Goal: Navigation & Orientation: Find specific page/section

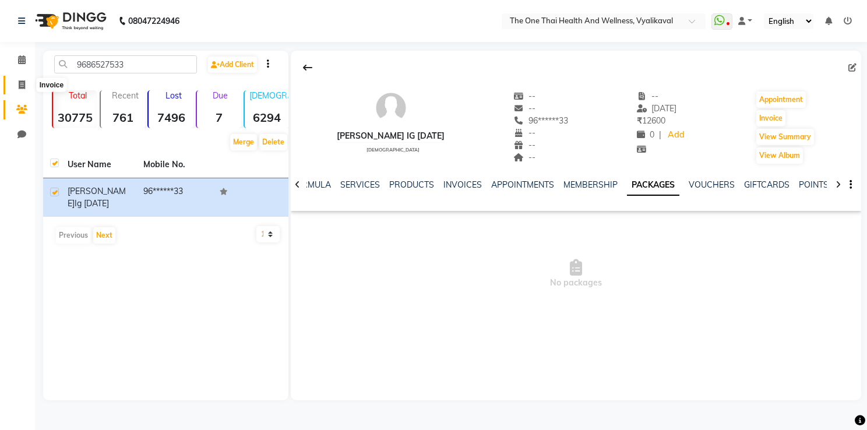
click at [19, 87] on icon at bounding box center [22, 84] width 6 height 9
select select "service"
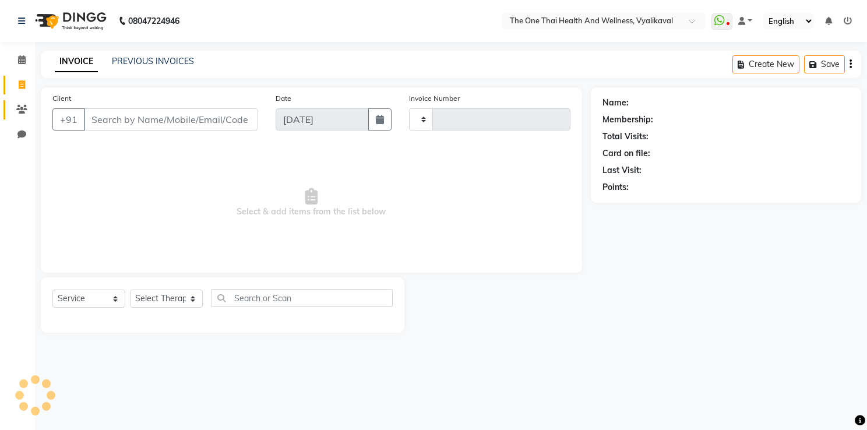
type input "2201"
select select "5972"
click at [17, 105] on icon at bounding box center [21, 109] width 11 height 9
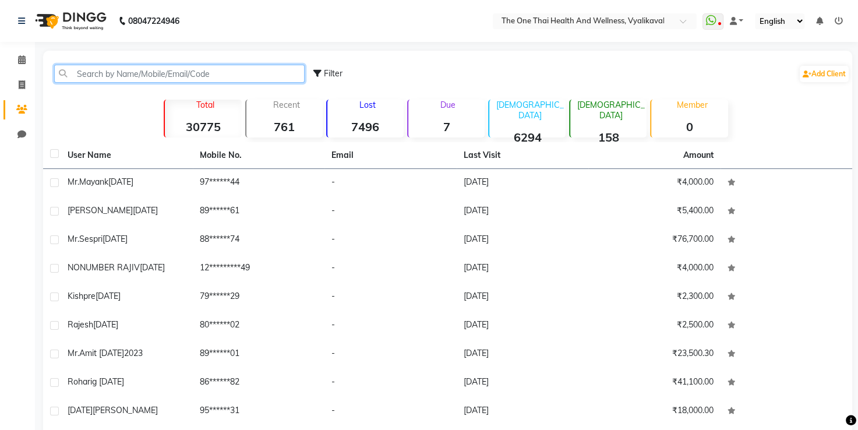
click at [79, 80] on input "text" at bounding box center [179, 74] width 250 height 18
click at [24, 85] on icon at bounding box center [22, 84] width 6 height 9
select select "service"
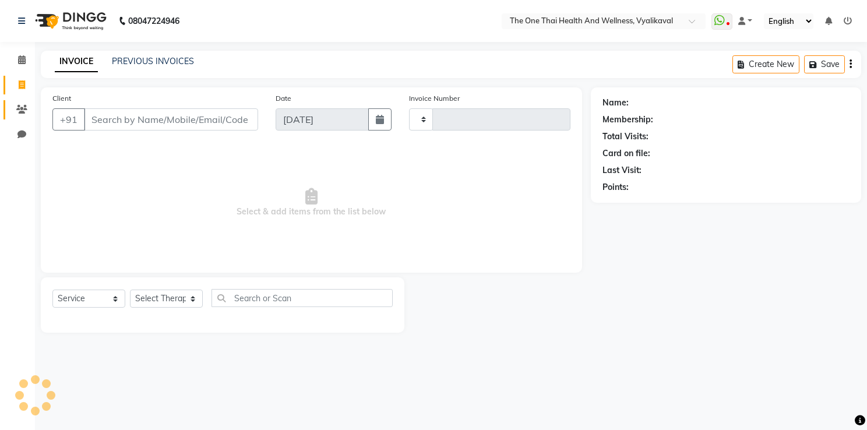
type input "2201"
select select "5972"
click at [21, 105] on icon at bounding box center [21, 109] width 11 height 9
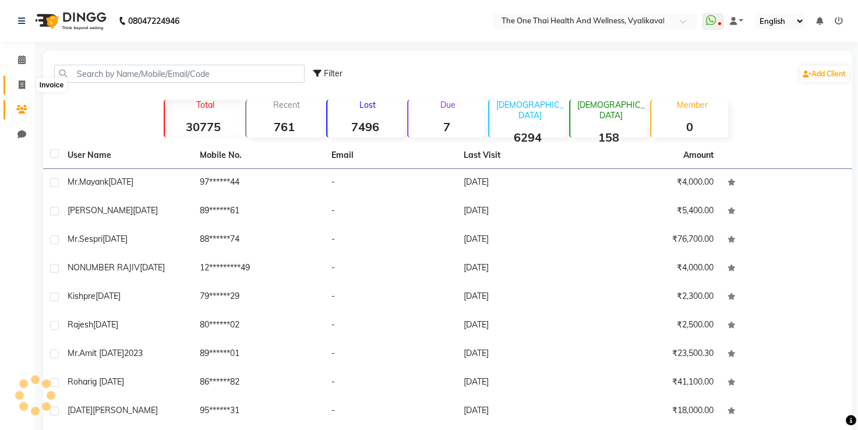
click at [23, 82] on icon at bounding box center [22, 84] width 6 height 9
select select "5972"
select select "service"
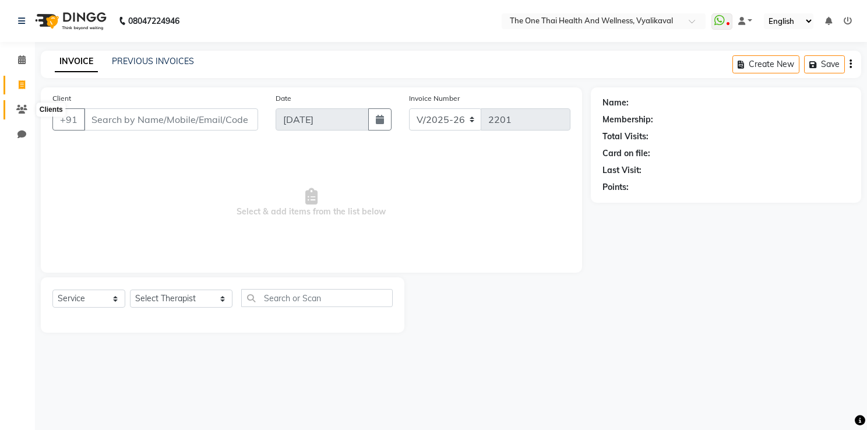
click at [20, 108] on icon at bounding box center [21, 109] width 11 height 9
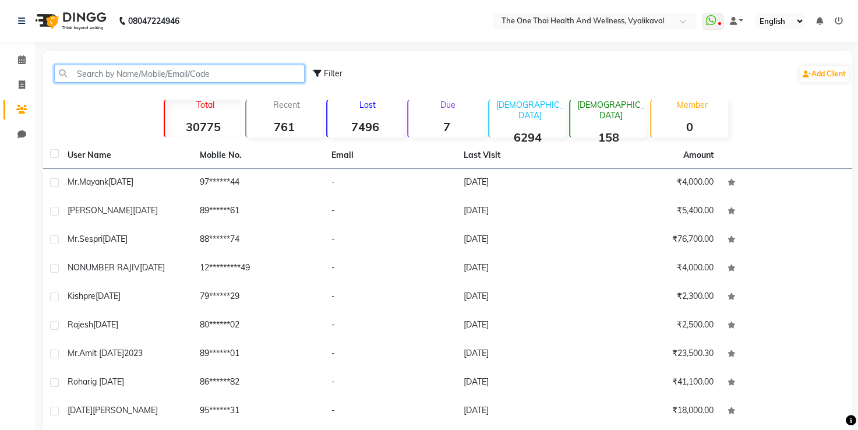
click at [93, 73] on input "text" at bounding box center [179, 74] width 250 height 18
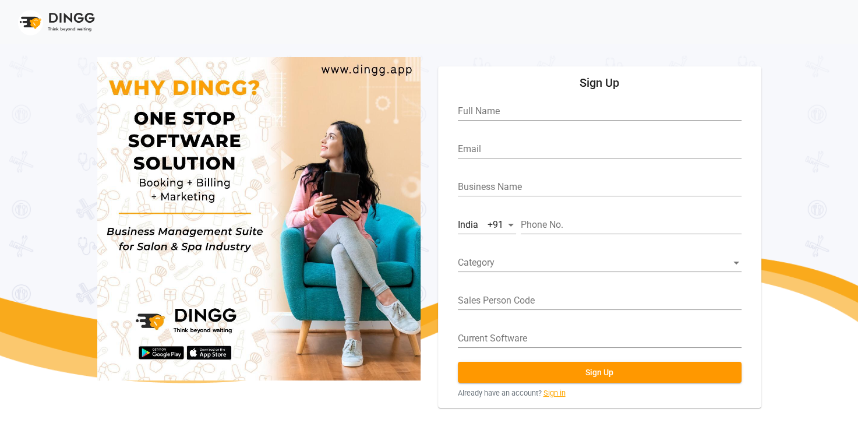
click at [552, 391] on link "Sign in" at bounding box center [554, 392] width 22 height 11
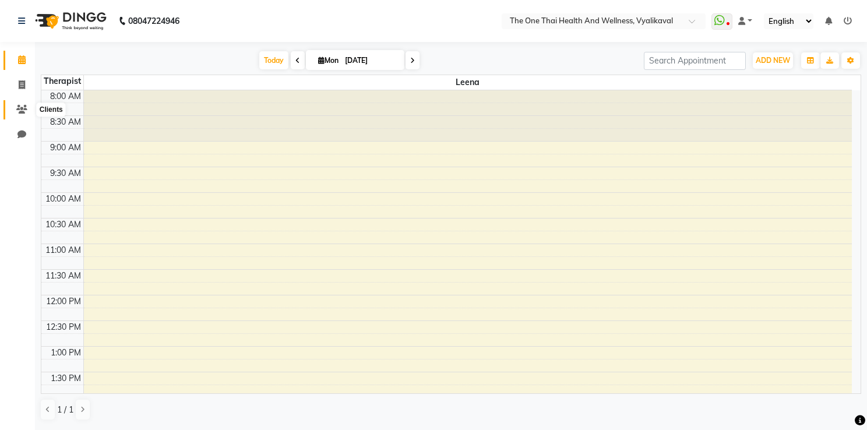
click at [23, 111] on icon at bounding box center [21, 109] width 11 height 9
